Goal: Information Seeking & Learning: Learn about a topic

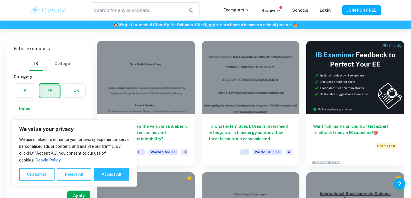
scroll to position [40, 0]
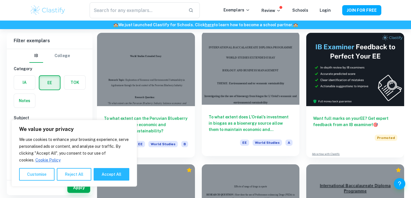
click at [251, 66] on div at bounding box center [251, 67] width 98 height 73
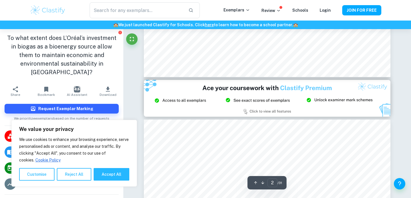
type input "3"
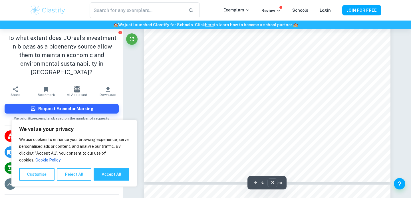
scroll to position [777, 0]
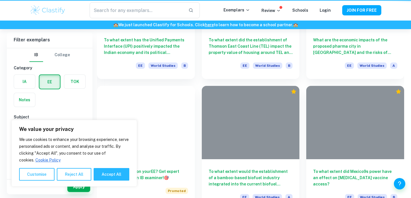
scroll to position [40, 0]
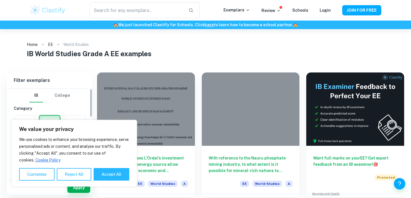
click at [82, 61] on div "IB World Studies Grade A EE examples" at bounding box center [206, 55] width 358 height 13
click at [123, 8] on input "text" at bounding box center [137, 10] width 94 height 16
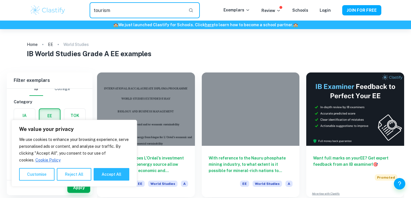
type input "tourism"
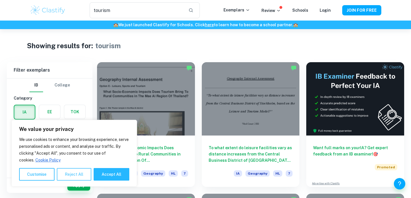
click at [63, 174] on button "Reject All" at bounding box center [74, 174] width 35 height 13
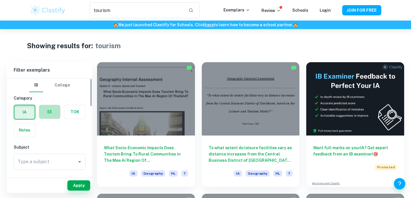
click at [52, 111] on label "button" at bounding box center [49, 112] width 21 height 14
click at [0, 0] on input "radio" at bounding box center [0, 0] width 0 height 0
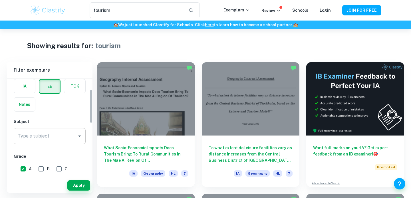
scroll to position [31, 0]
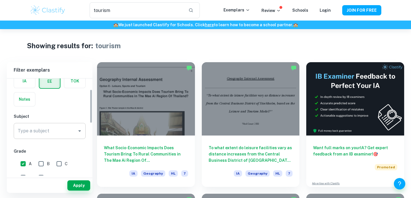
click at [51, 138] on div "Type a subject" at bounding box center [50, 131] width 72 height 16
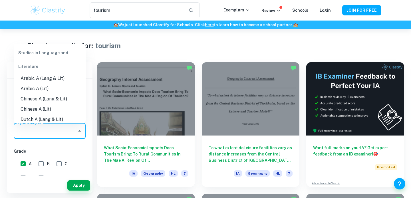
click at [53, 145] on div "IB College Category IA EE TOK Notes Subject Type a subject Type a subject Grade…" at bounding box center [50, 186] width 86 height 276
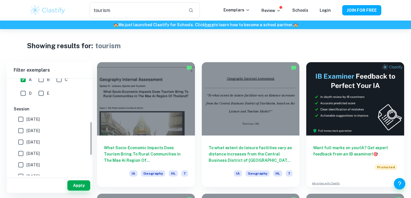
scroll to position [161, 0]
click at [77, 183] on button "Apply" at bounding box center [78, 186] width 23 height 10
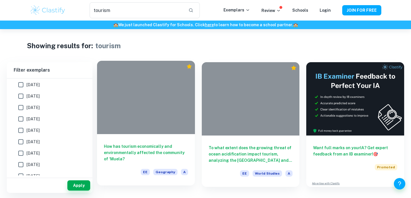
click at [129, 150] on h6 "How has tourism economically and environmentally affected the community of ‘Mue…" at bounding box center [146, 152] width 84 height 19
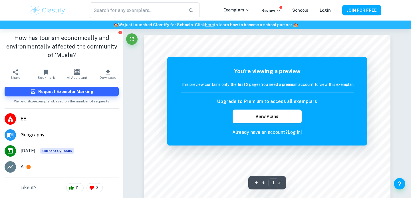
type input "tourism"
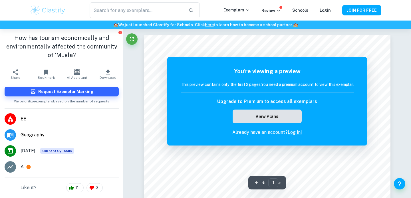
scroll to position [22, 0]
click at [267, 117] on button "View Plans" at bounding box center [267, 117] width 69 height 14
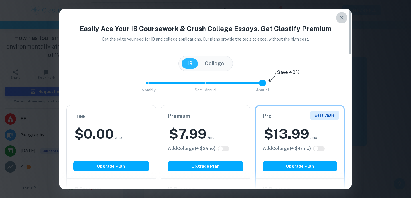
click at [339, 21] on button "button" at bounding box center [341, 17] width 11 height 11
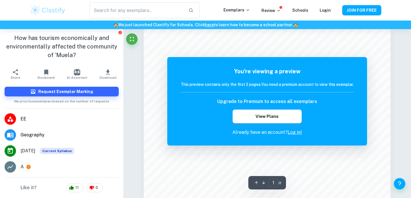
scroll to position [318, 0]
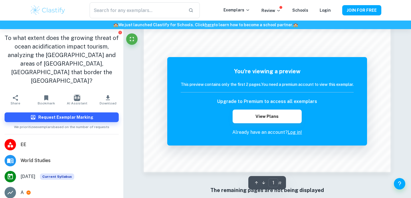
scroll to position [518, 0]
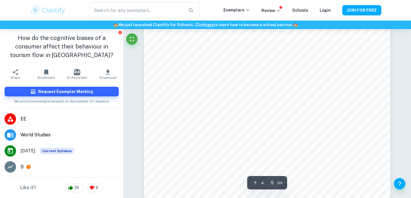
scroll to position [1409, 0]
type input "3"
